Goal: Information Seeking & Learning: Understand process/instructions

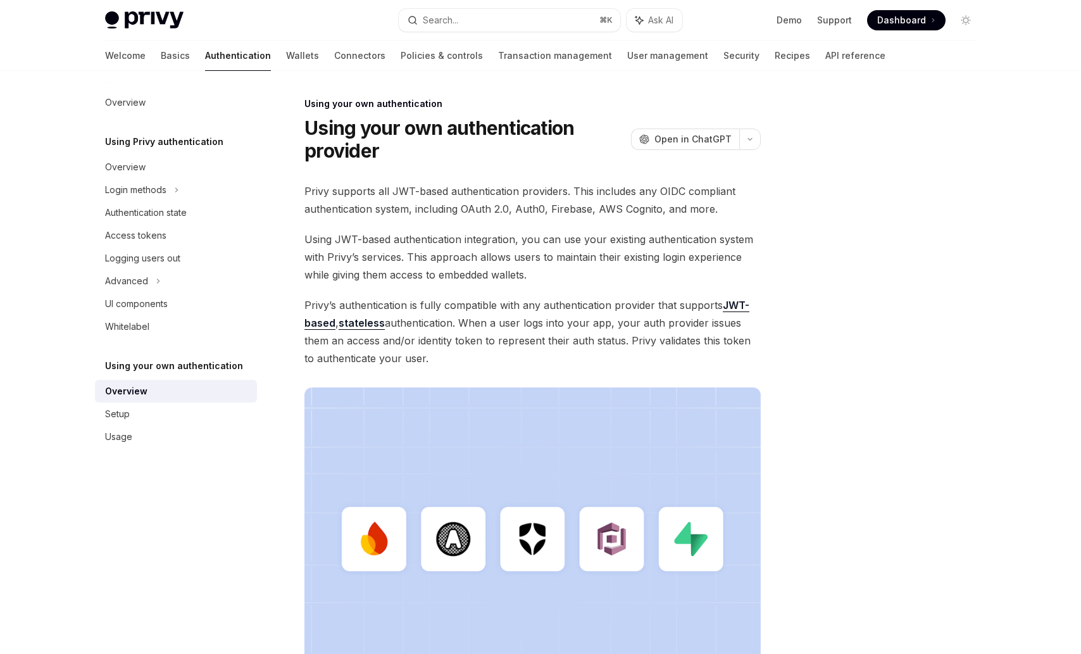
scroll to position [247, 0]
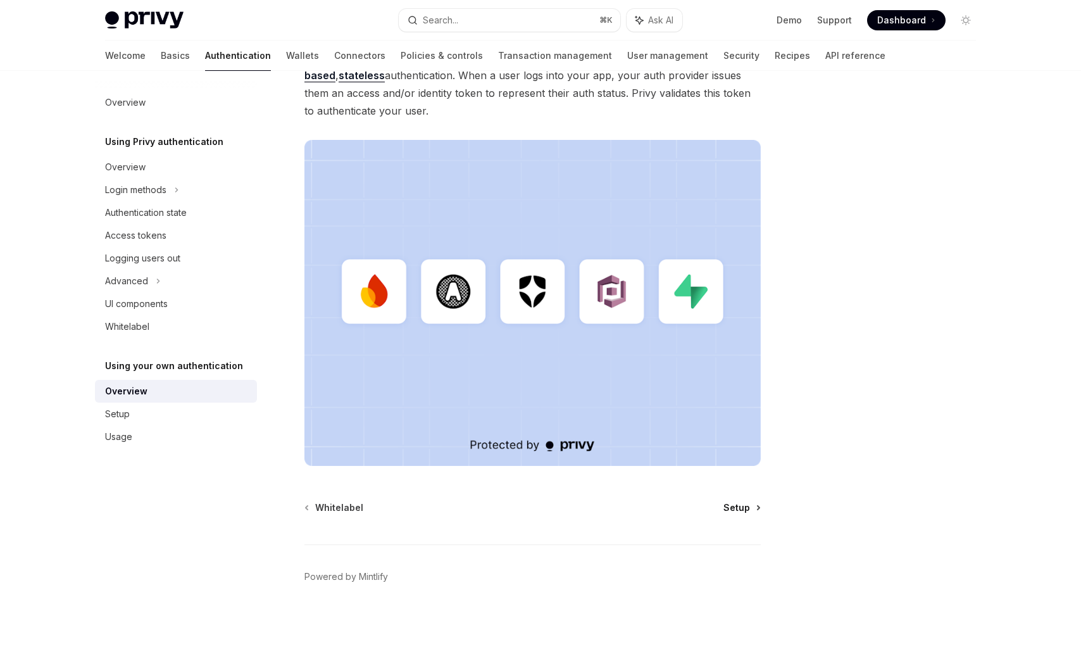
click at [730, 509] on span "Setup" at bounding box center [736, 507] width 27 height 13
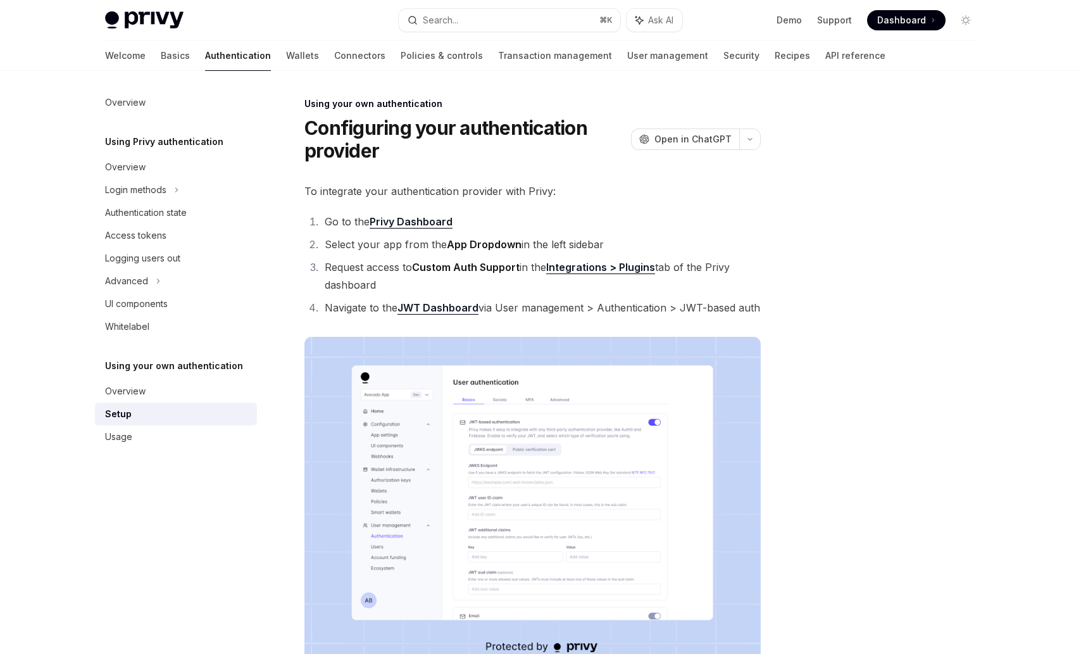
type textarea "*"
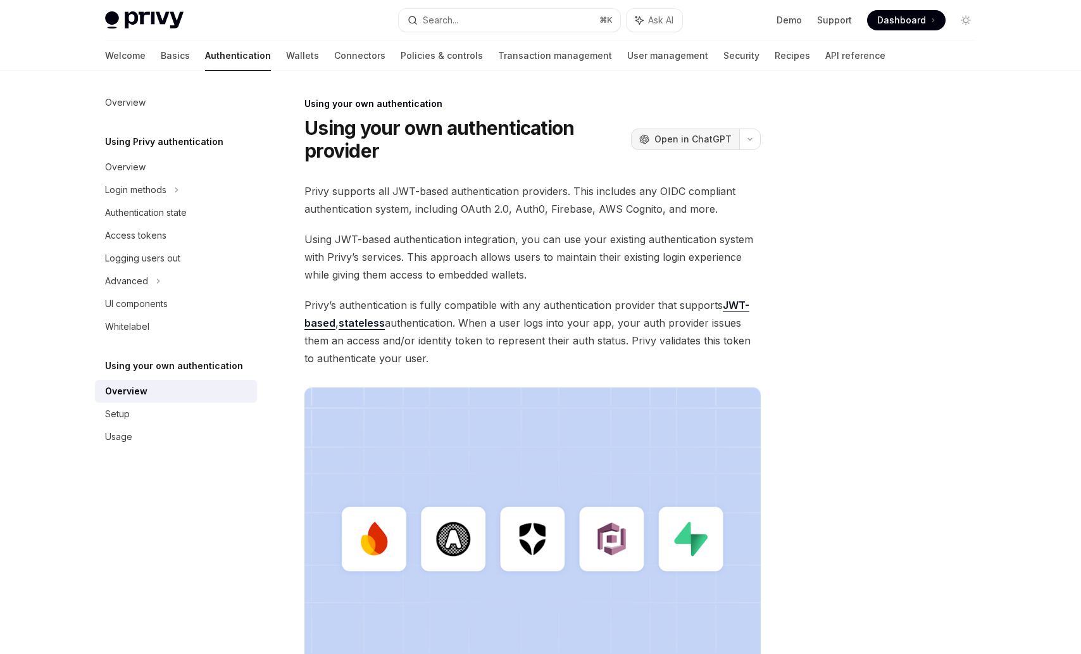
click at [695, 132] on button "OpenAI Open in ChatGPT" at bounding box center [685, 139] width 108 height 22
